Goal: Information Seeking & Learning: Find specific fact

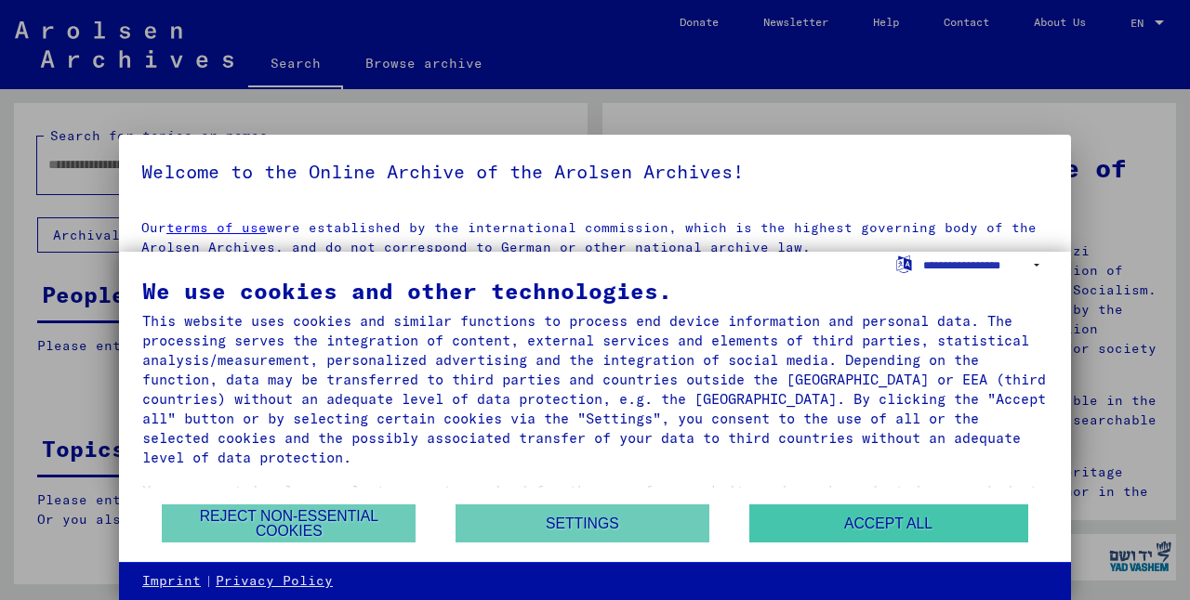
click at [845, 529] on button "Accept all" at bounding box center [888, 524] width 279 height 38
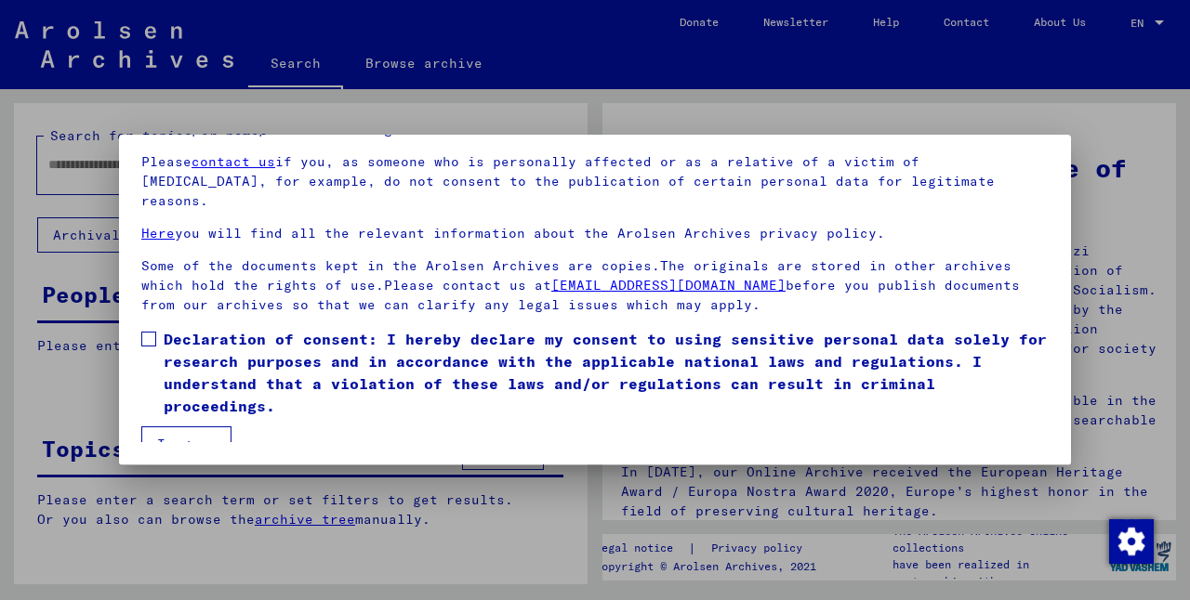
scroll to position [153, 0]
click at [147, 332] on span at bounding box center [148, 339] width 15 height 15
click at [196, 428] on button "I agree" at bounding box center [186, 444] width 90 height 35
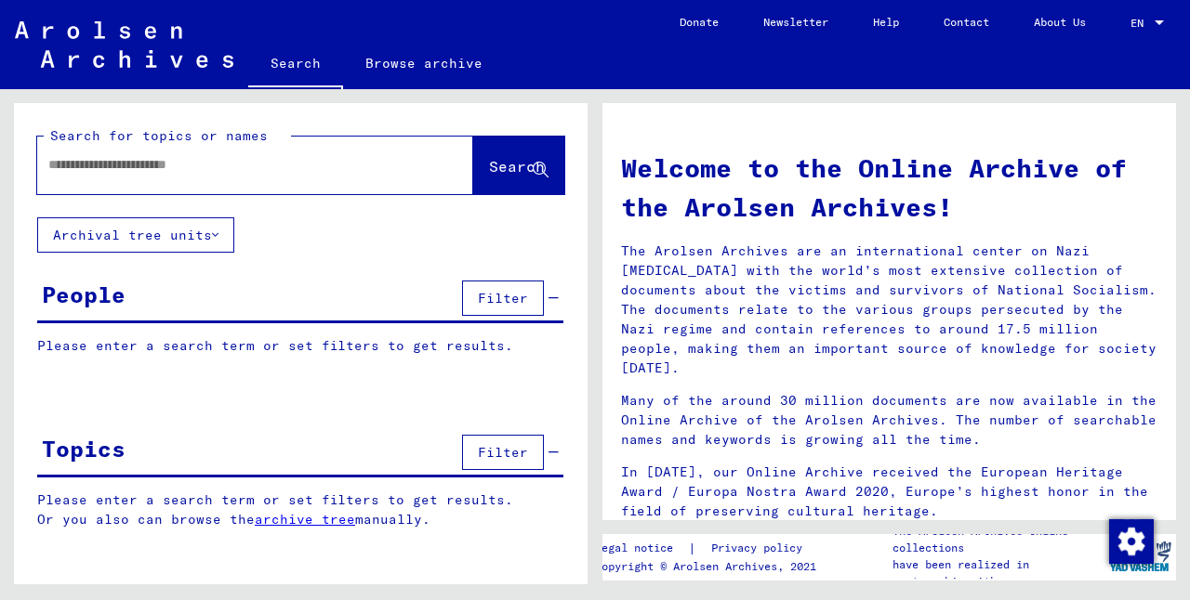
click at [119, 184] on div at bounding box center [227, 165] width 380 height 42
click at [111, 171] on input "text" at bounding box center [232, 165] width 369 height 20
type input "******"
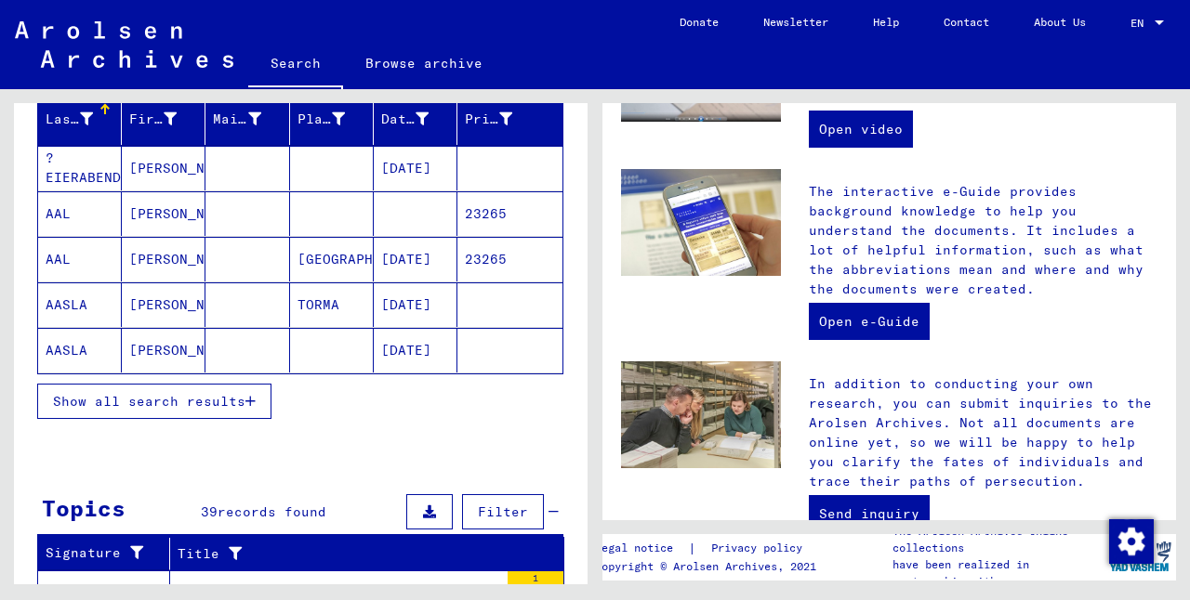
scroll to position [232, 0]
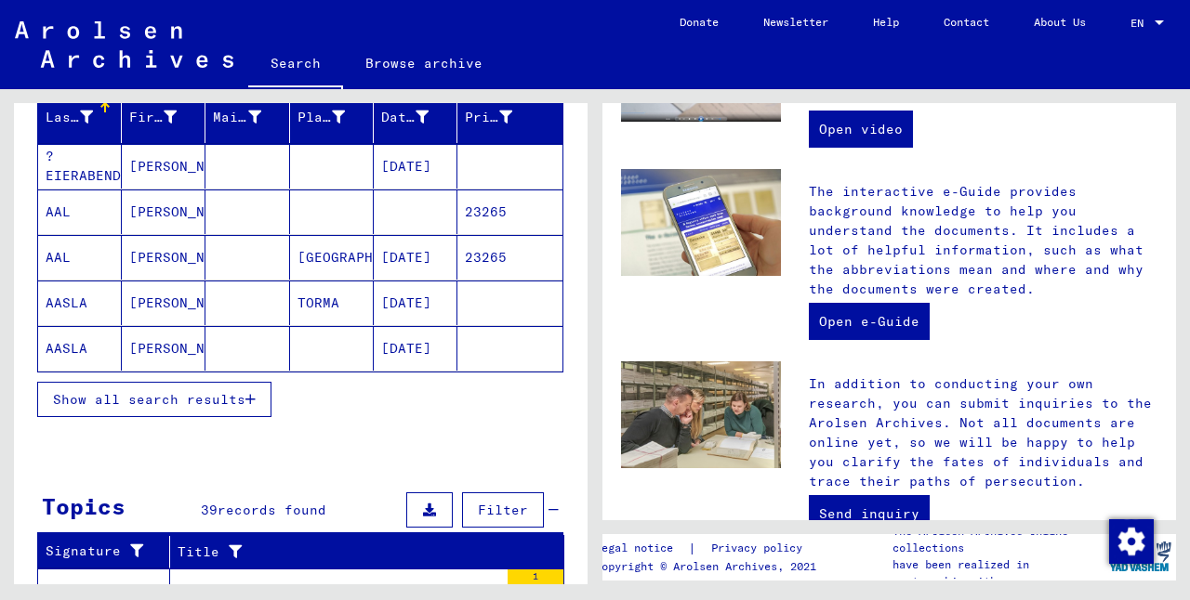
click at [194, 395] on span "Show all search results" at bounding box center [149, 399] width 192 height 17
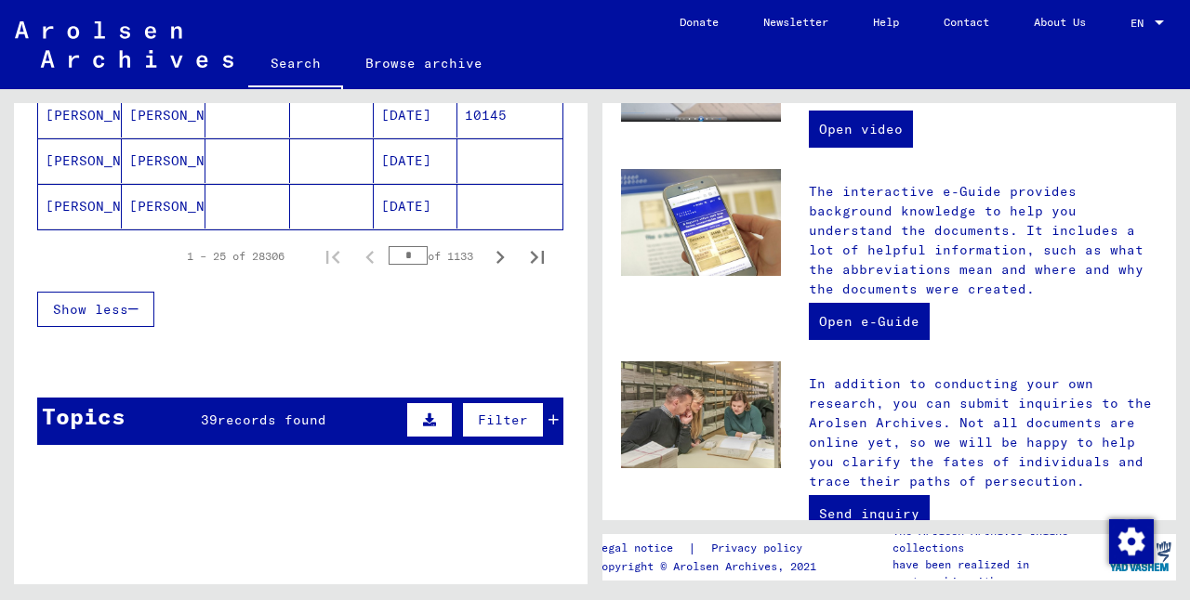
scroll to position [1162, 0]
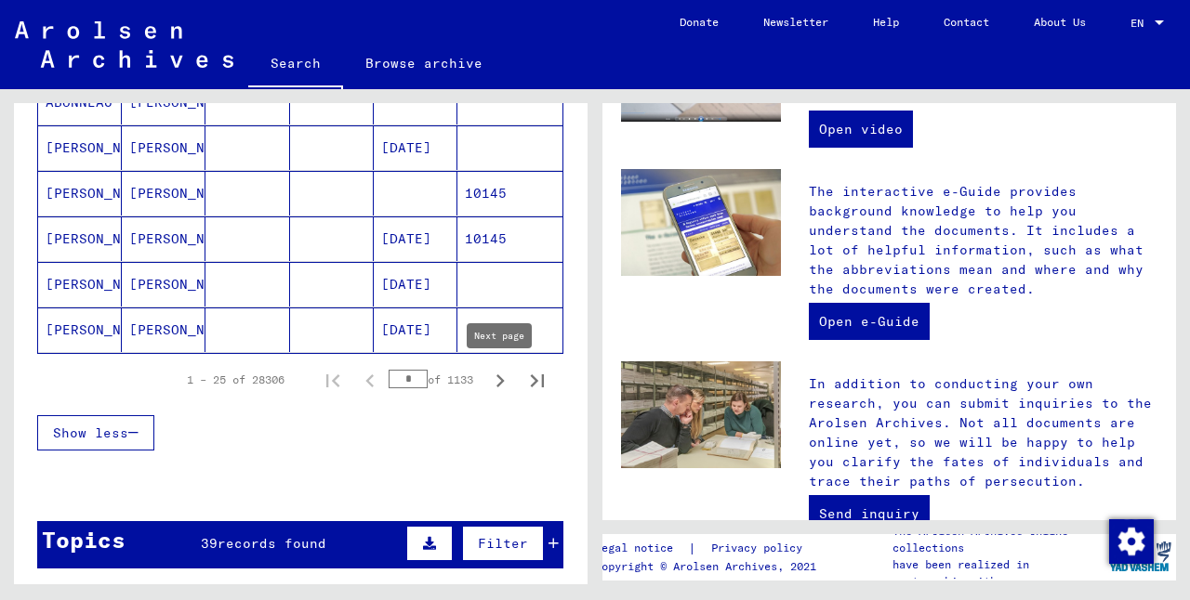
click at [499, 380] on icon "Next page" at bounding box center [500, 381] width 26 height 26
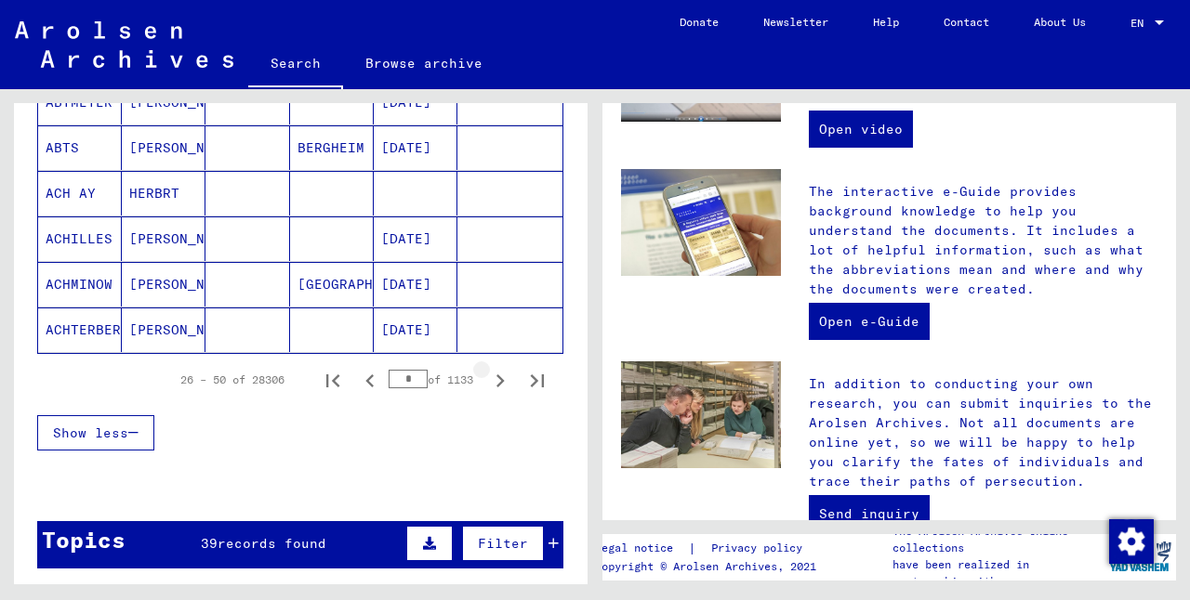
click at [499, 380] on icon "Next page" at bounding box center [500, 381] width 26 height 26
type input "*"
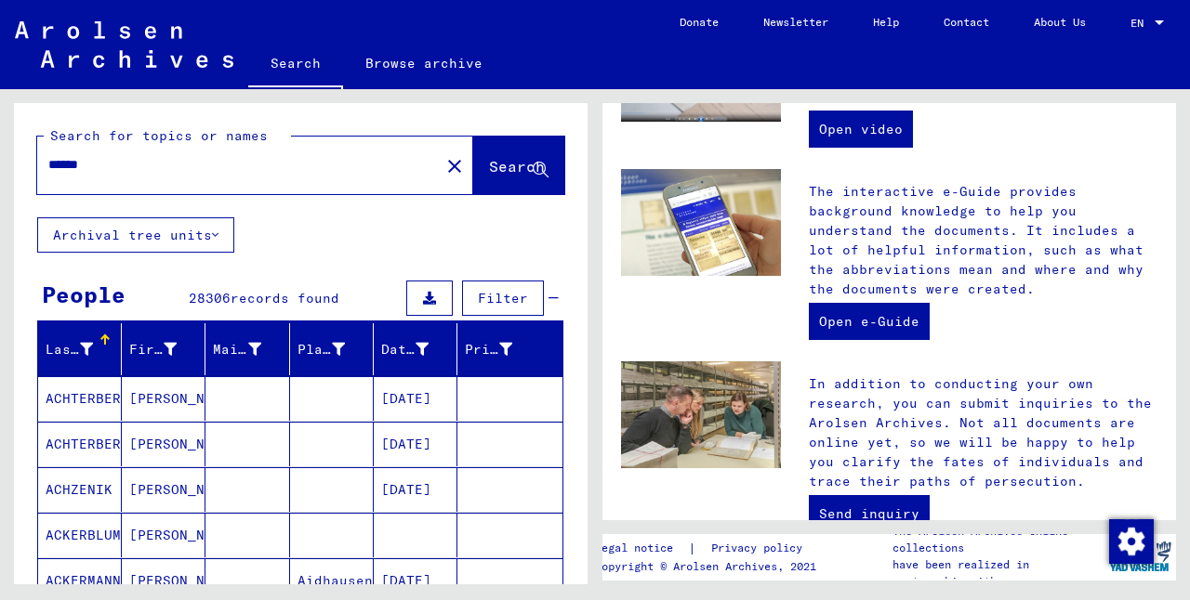
scroll to position [0, 0]
click at [148, 177] on div "******" at bounding box center [227, 165] width 380 height 42
click at [85, 161] on input "******" at bounding box center [232, 165] width 369 height 20
click at [114, 171] on input "******" at bounding box center [232, 165] width 369 height 20
type input "**********"
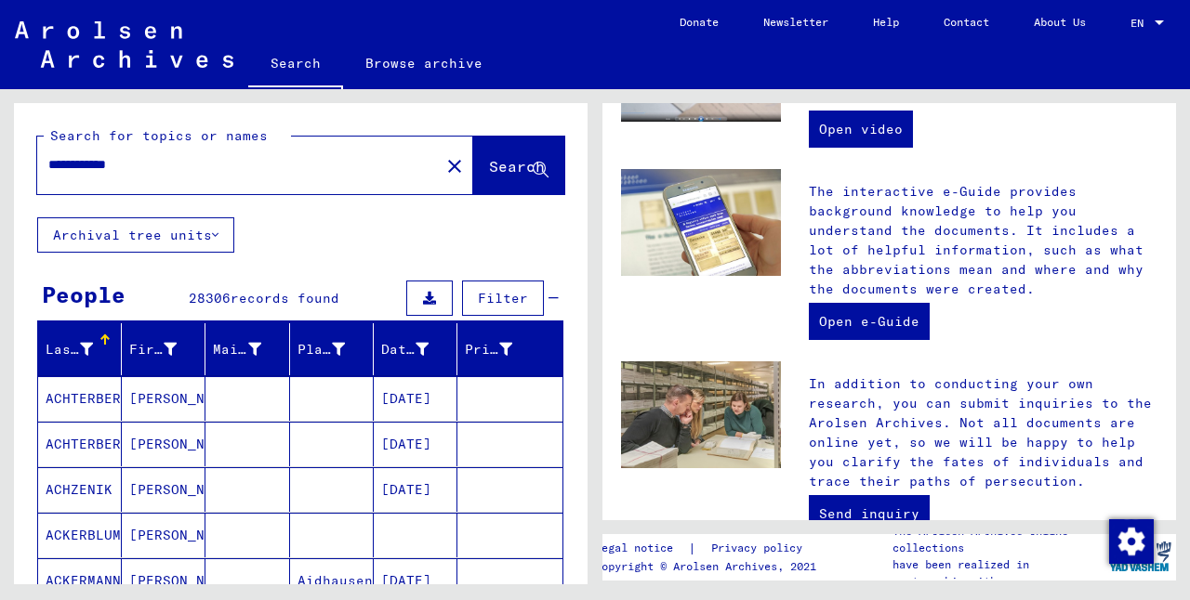
click at [489, 171] on span "Search" at bounding box center [517, 166] width 56 height 19
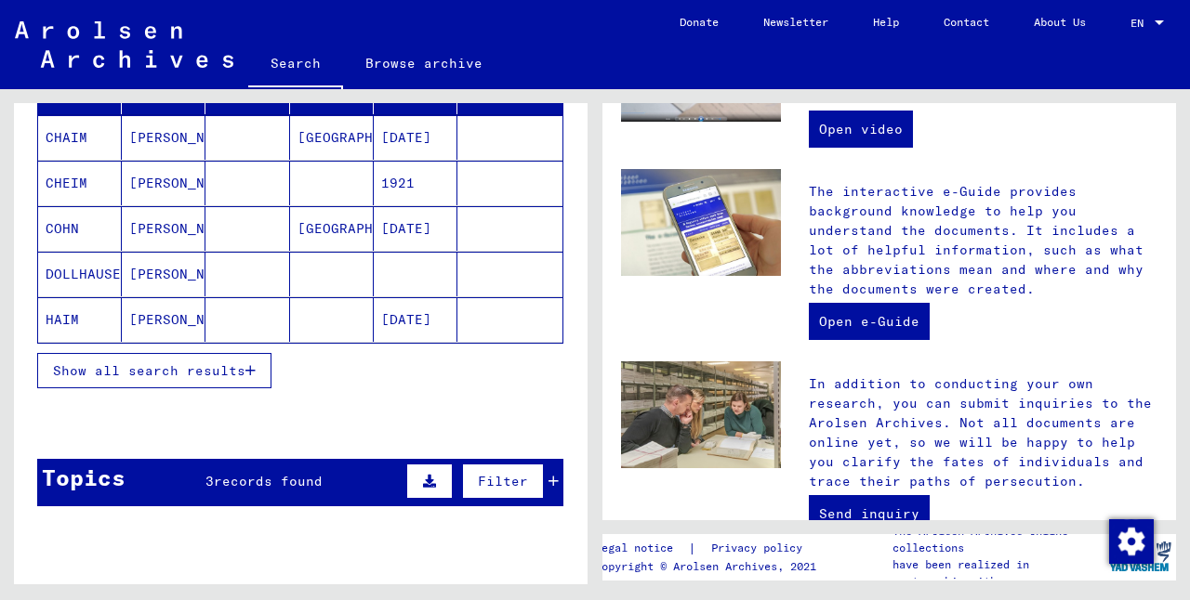
scroll to position [266, 0]
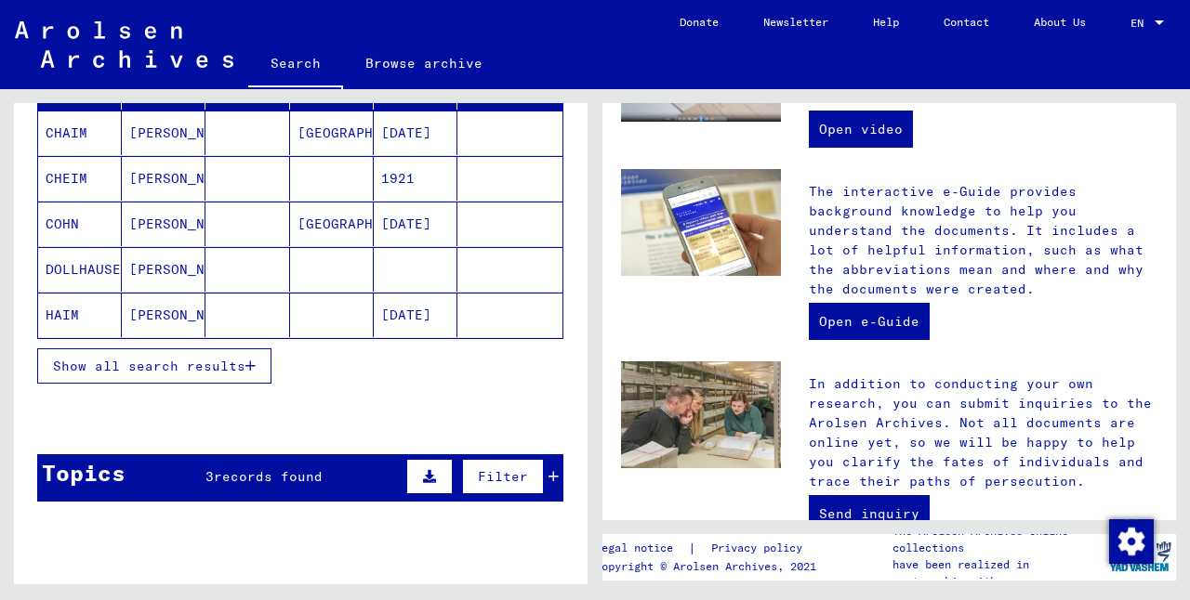
click at [139, 174] on mat-cell "[PERSON_NAME]" at bounding box center [164, 178] width 84 height 45
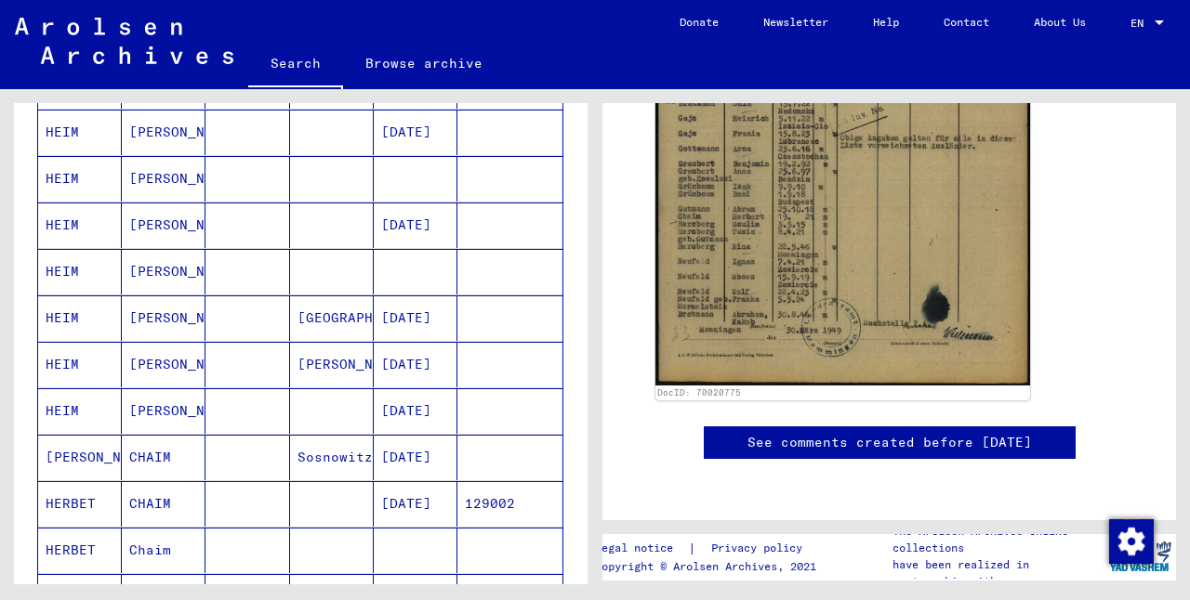
scroll to position [780, 0]
click at [327, 330] on mat-cell "[GEOGRAPHIC_DATA]" at bounding box center [332, 317] width 84 height 46
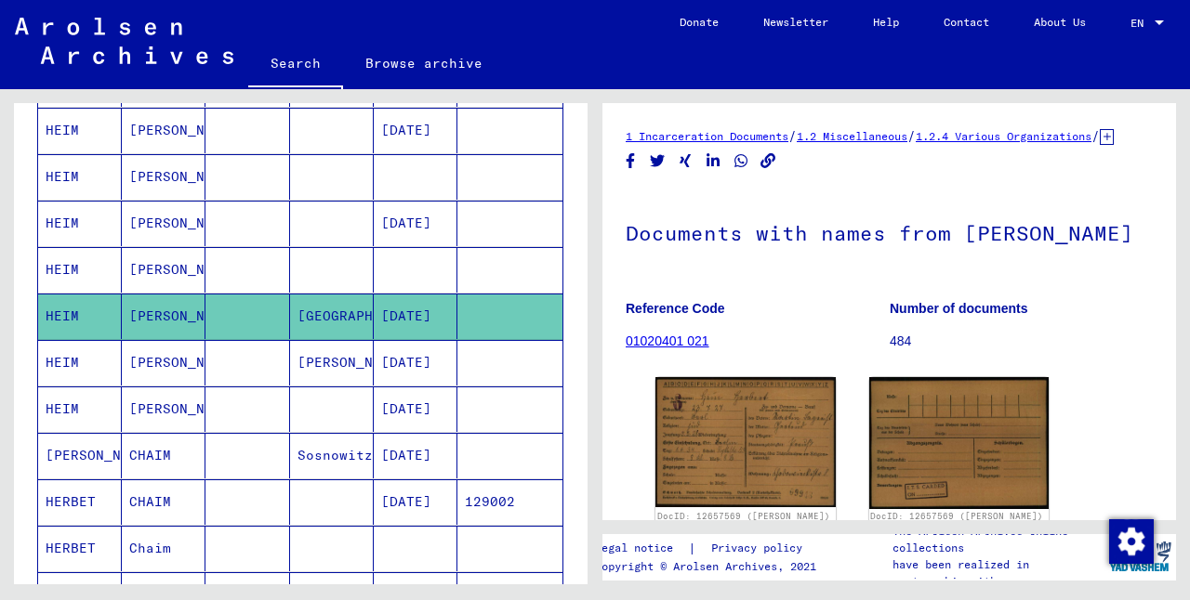
scroll to position [786, 0]
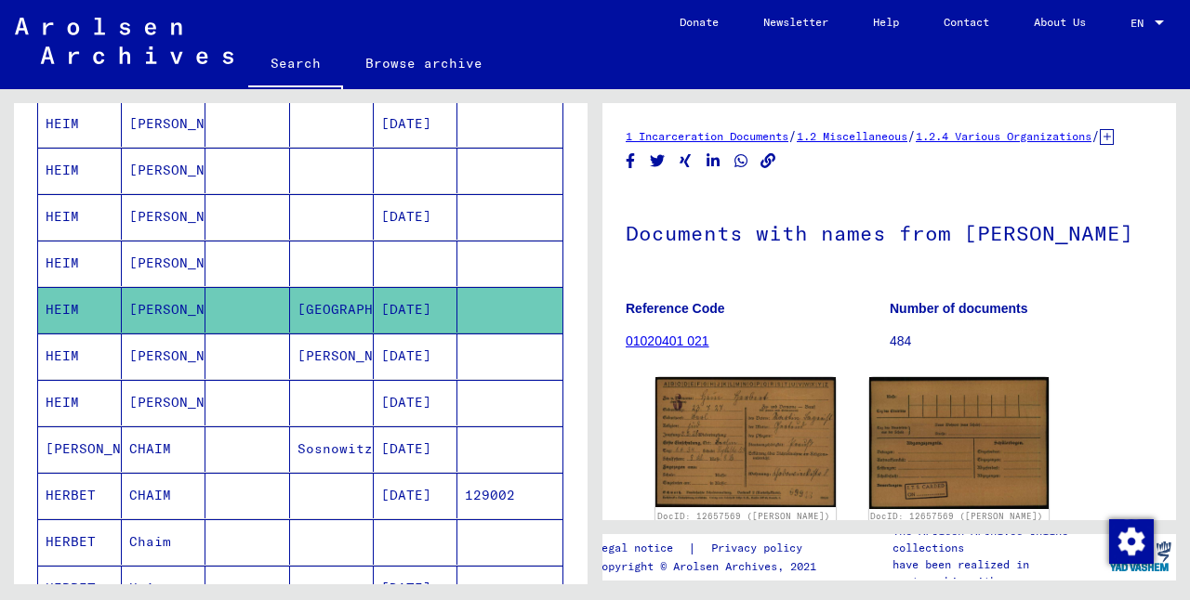
click at [334, 352] on mat-cell "[PERSON_NAME]" at bounding box center [332, 357] width 84 height 46
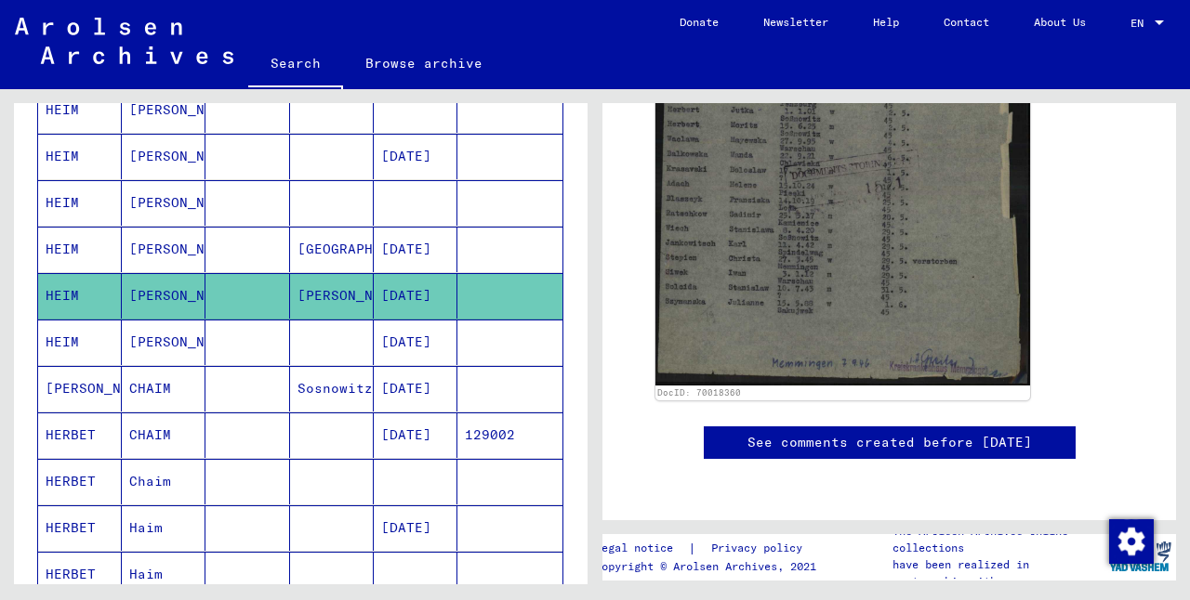
scroll to position [849, 0]
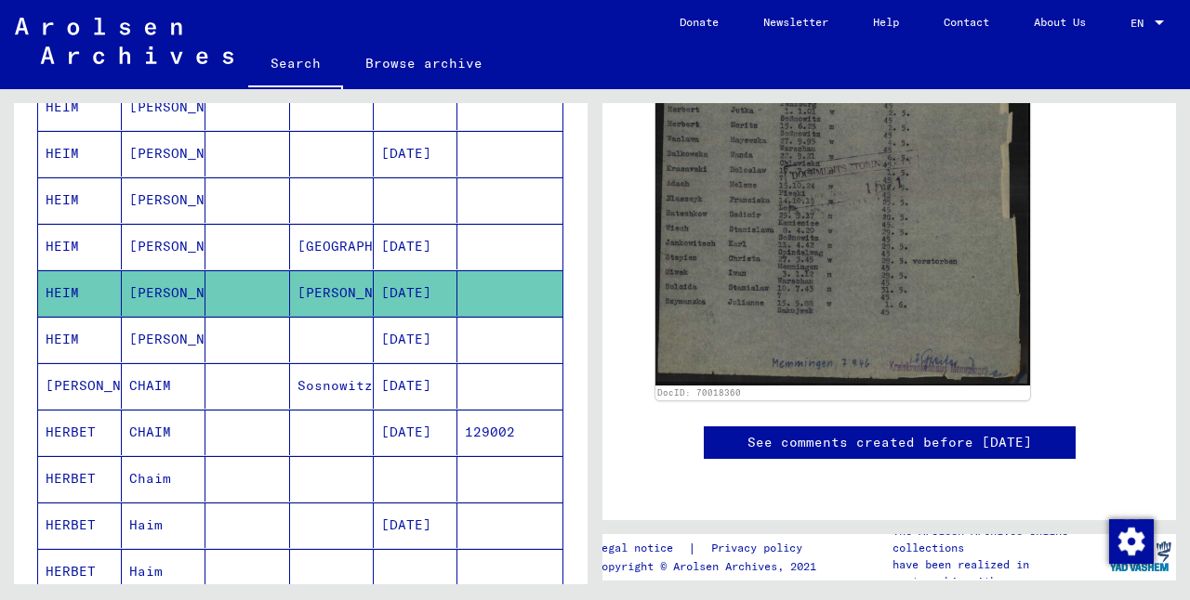
click at [408, 383] on mat-cell "[DATE]" at bounding box center [416, 386] width 84 height 46
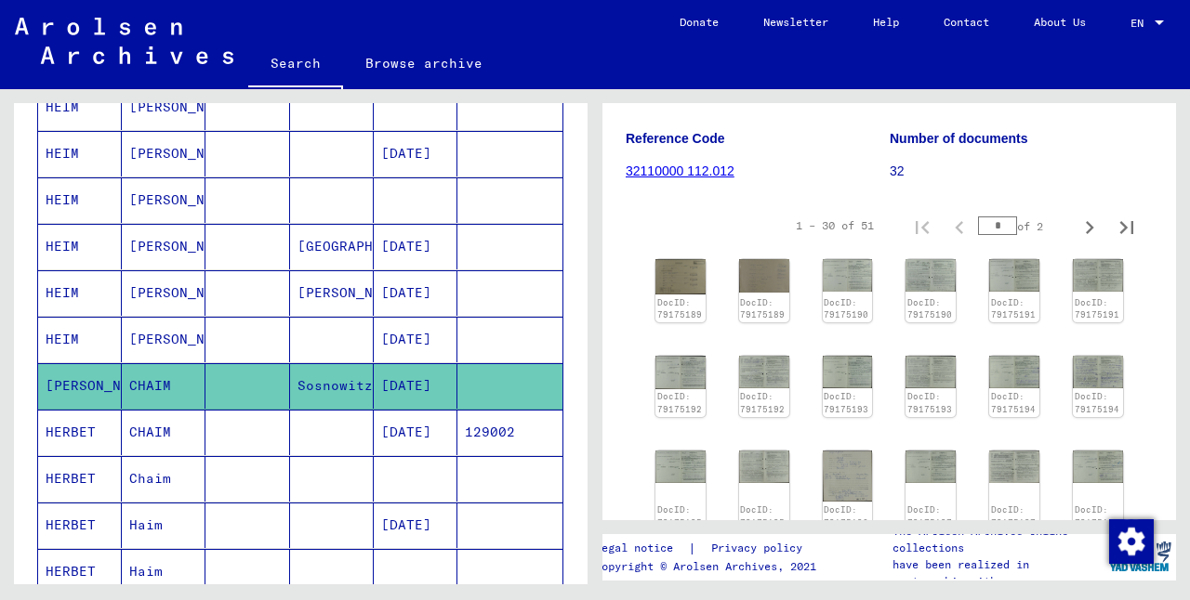
scroll to position [507, 0]
